Goal: Transaction & Acquisition: Purchase product/service

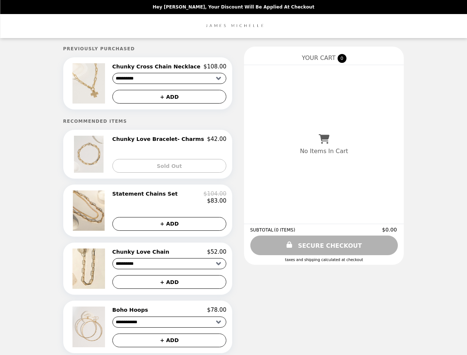
click at [101, 84] on img at bounding box center [90, 83] width 34 height 40
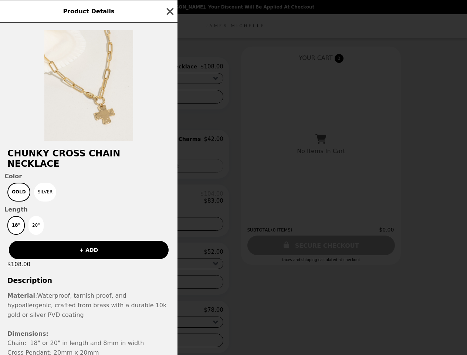
click at [169, 68] on div "Product Details Chunky Cross Chain Necklace Color Gold Silver Length 18" 20" + …" at bounding box center [233, 177] width 467 height 355
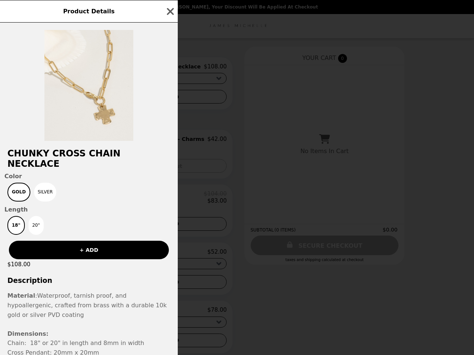
click at [169, 98] on div at bounding box center [89, 82] width 178 height 118
click at [101, 157] on h2 "Chunky Cross Chain Necklace" at bounding box center [89, 158] width 178 height 21
click at [169, 142] on div "Product Details Chunky Cross Chain Necklace Color Gold Silver Length 18" 20" + …" at bounding box center [237, 177] width 474 height 355
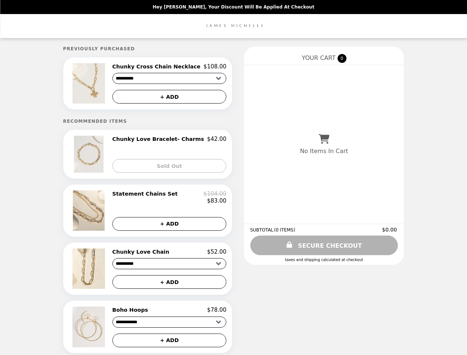
click at [169, 168] on div "Sold Out" at bounding box center [170, 163] width 114 height 20
click at [101, 214] on img at bounding box center [90, 211] width 34 height 40
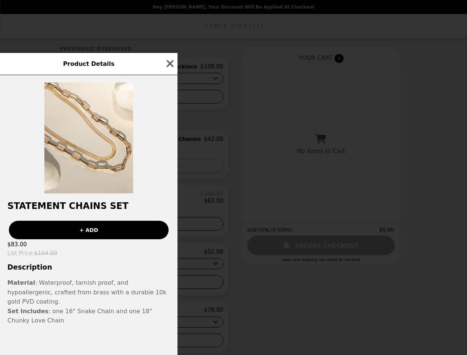
click at [169, 200] on div "Product Details Statement Chains Set + ADD $83.00 List Price : $104.00 Descript…" at bounding box center [233, 177] width 467 height 355
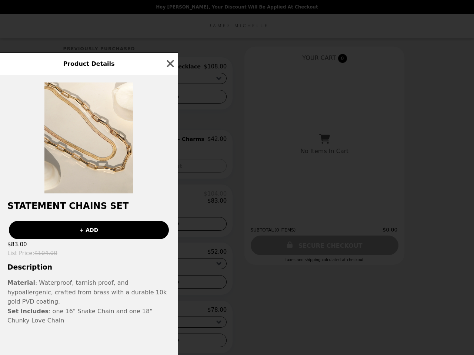
click at [169, 228] on div "+ ADD" at bounding box center [89, 227] width 178 height 24
click at [101, 273] on div "Product Details Statement Chains Set + ADD $83.00 List Price : $104.00 Descript…" at bounding box center [237, 177] width 474 height 355
